Goal: Download file/media

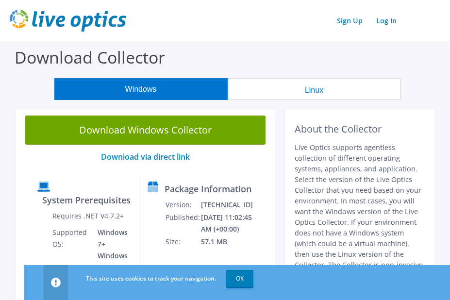
scroll to position [19, 0]
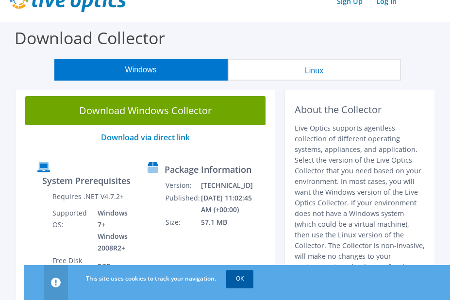
click at [226, 277] on link "OK" at bounding box center [239, 278] width 27 height 17
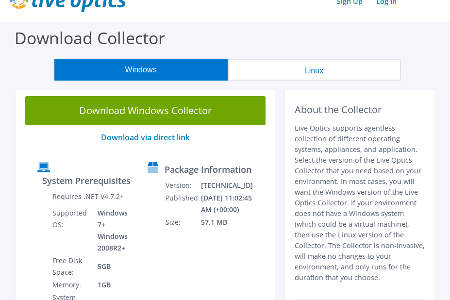
scroll to position [39, 0]
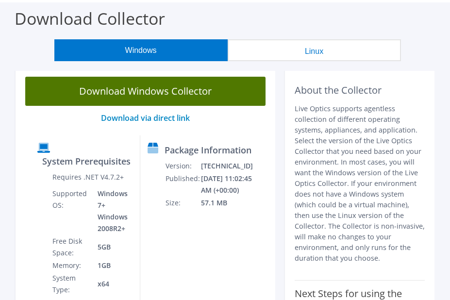
click at [173, 92] on link "Download Windows Collector" at bounding box center [145, 91] width 240 height 29
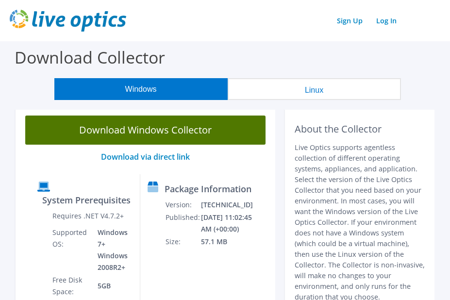
click at [157, 130] on link "Download Windows Collector" at bounding box center [145, 129] width 240 height 29
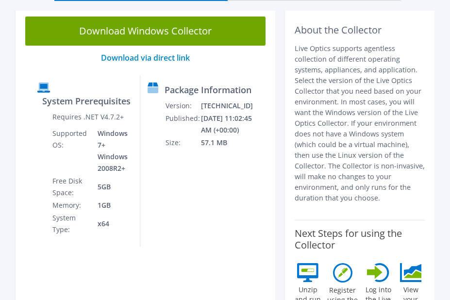
scroll to position [97, 0]
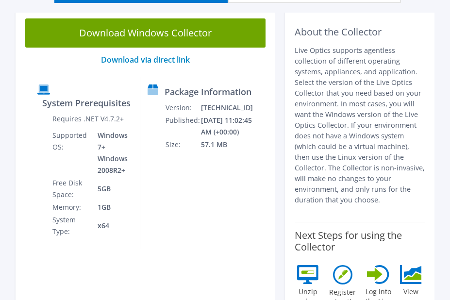
click at [301, 270] on icon at bounding box center [307, 271] width 13 height 3
click at [296, 284] on label "Unzip and run the .exe" at bounding box center [307, 300] width 26 height 32
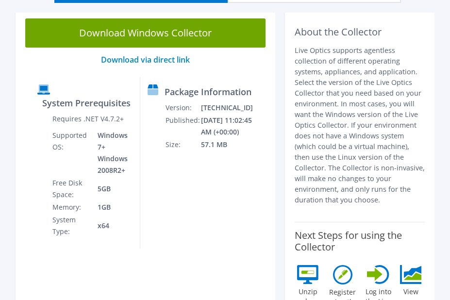
click at [302, 284] on label "Unzip and run the .exe" at bounding box center [307, 300] width 26 height 32
click at [297, 265] on icon at bounding box center [307, 274] width 21 height 19
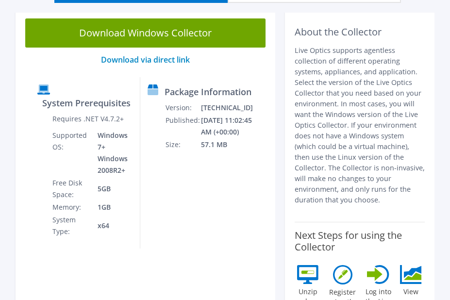
click at [335, 265] on icon at bounding box center [342, 274] width 19 height 19
click at [373, 267] on icon at bounding box center [375, 274] width 16 height 14
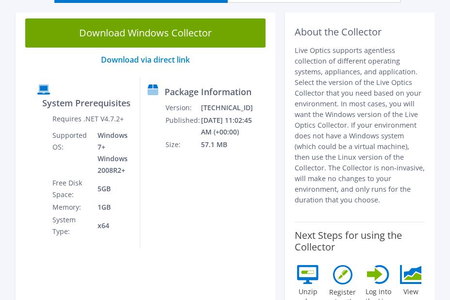
click at [404, 265] on icon at bounding box center [412, 271] width 17 height 12
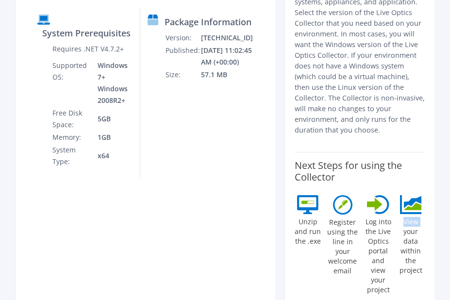
scroll to position [161, 0]
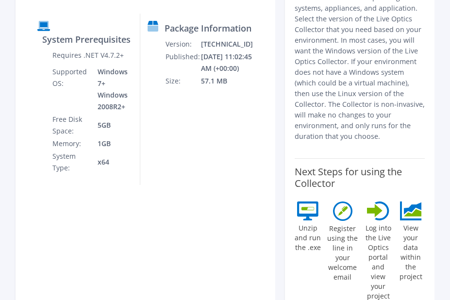
click at [397, 220] on label "View your data within the project" at bounding box center [411, 250] width 28 height 61
click at [439, 194] on section "Download Windows Collector Download via direct link System Prerequisites Requir…" at bounding box center [225, 132] width 440 height 375
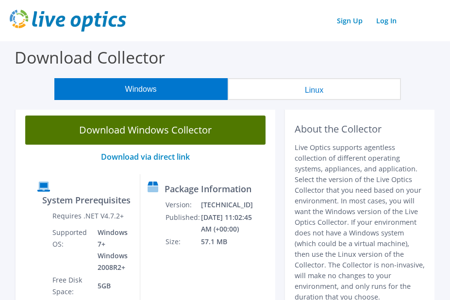
click at [172, 130] on link "Download Windows Collector" at bounding box center [145, 129] width 240 height 29
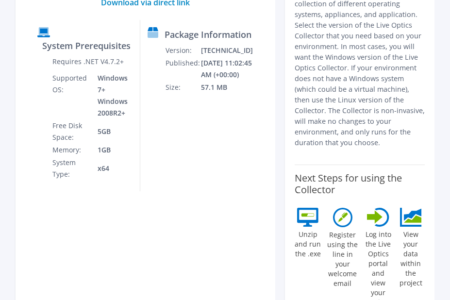
scroll to position [146, 0]
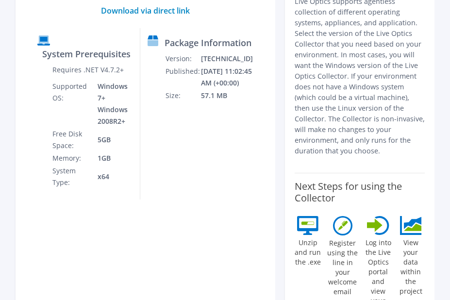
click at [295, 235] on label "Unzip and run the .exe" at bounding box center [307, 251] width 26 height 32
click at [326, 216] on div "Register using the line in your welcome email" at bounding box center [342, 268] width 33 height 104
click at [301, 221] on icon at bounding box center [307, 222] width 13 height 3
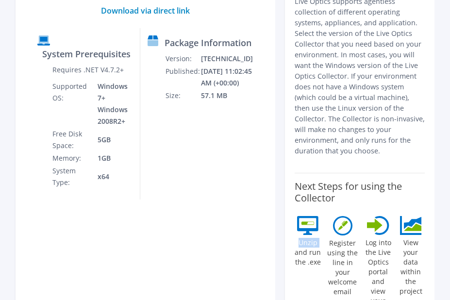
click at [296, 235] on label "Unzip and run the .exe" at bounding box center [307, 251] width 26 height 32
click at [301, 221] on icon at bounding box center [307, 222] width 13 height 3
click at [310, 216] on div "Unzip and run the .exe" at bounding box center [307, 268] width 26 height 104
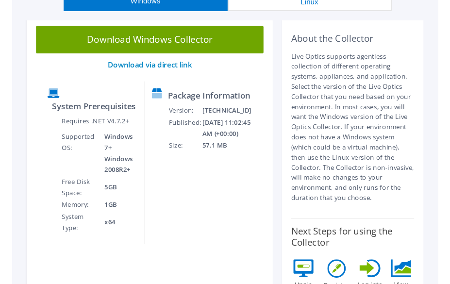
scroll to position [0, 0]
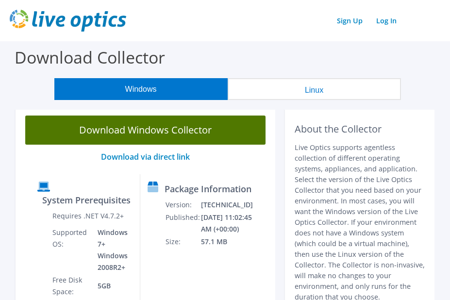
click at [143, 133] on link "Download Windows Collector" at bounding box center [145, 129] width 240 height 29
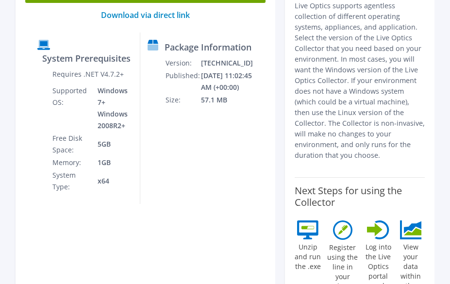
scroll to position [146, 0]
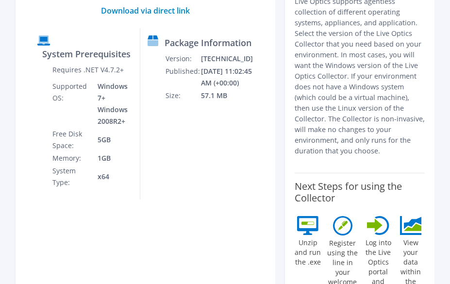
click at [297, 216] on icon at bounding box center [307, 225] width 21 height 19
click at [294, 235] on label "Unzip and run the .exe" at bounding box center [307, 251] width 26 height 32
click at [297, 216] on icon at bounding box center [307, 225] width 21 height 19
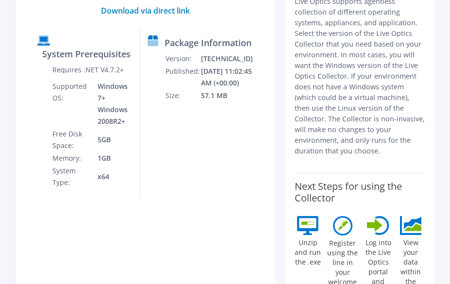
click at [297, 216] on icon at bounding box center [307, 225] width 21 height 19
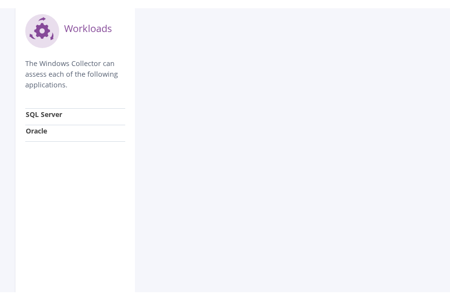
scroll to position [866, 0]
